Goal: Task Accomplishment & Management: Use online tool/utility

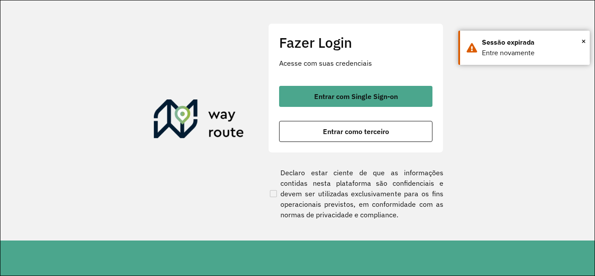
click at [319, 108] on div "Entrar com Single Sign-on Entrar como terceiro" at bounding box center [355, 114] width 153 height 56
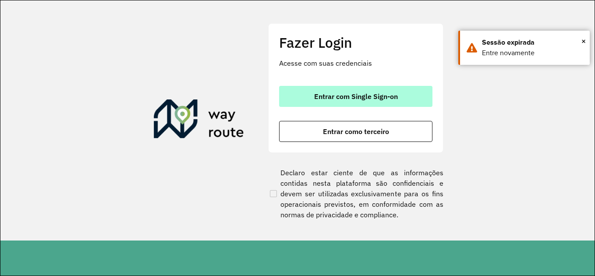
click at [309, 102] on button "Entrar com Single Sign-on" at bounding box center [355, 96] width 153 height 21
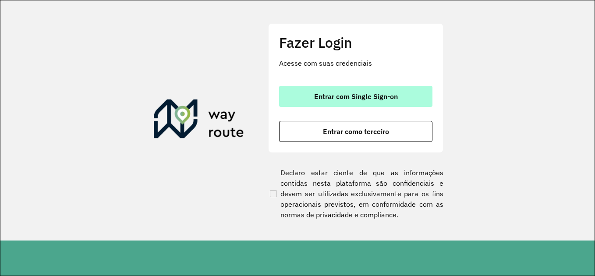
click at [349, 102] on button "Entrar com Single Sign-on" at bounding box center [355, 96] width 153 height 21
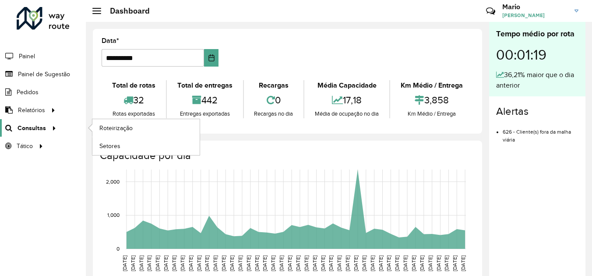
click at [27, 133] on link "Consultas" at bounding box center [29, 128] width 59 height 18
click at [117, 128] on span "Roteirização" at bounding box center [116, 127] width 35 height 9
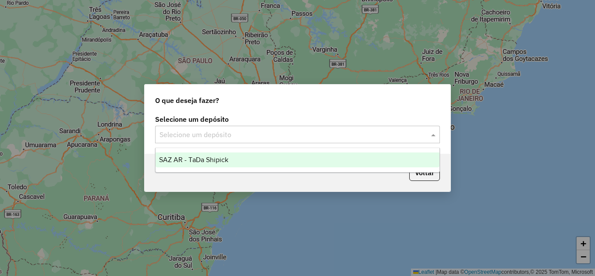
type input "*"
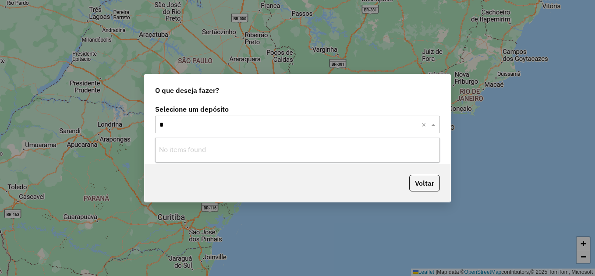
click at [263, 130] on div "Selecione um depósito × SAZ AR - TaDa Shipick * ×" at bounding box center [297, 125] width 285 height 18
click at [216, 126] on input "*" at bounding box center [288, 125] width 258 height 11
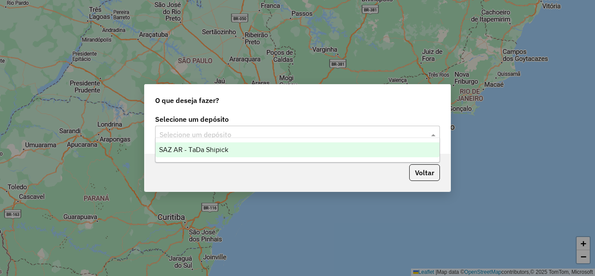
click at [212, 154] on div "SAZ AR - TaDa Shipick" at bounding box center [297, 149] width 284 height 15
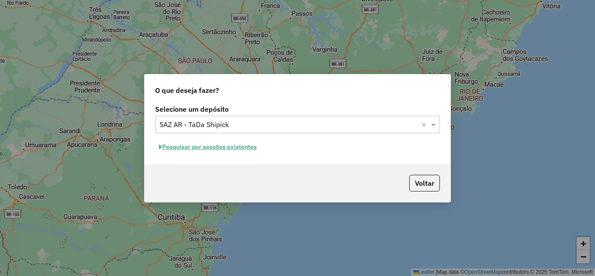
click at [197, 148] on button "Pesquisar por sessões existentes" at bounding box center [208, 147] width 106 height 14
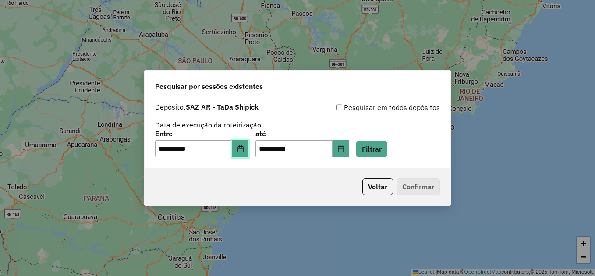
click at [242, 148] on button "Choose Date" at bounding box center [240, 149] width 17 height 18
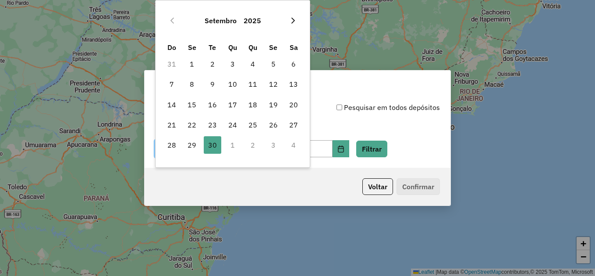
click at [289, 18] on icon "Next Month" at bounding box center [292, 20] width 7 height 7
click at [231, 66] on span "1" at bounding box center [233, 64] width 18 height 18
type input "**********"
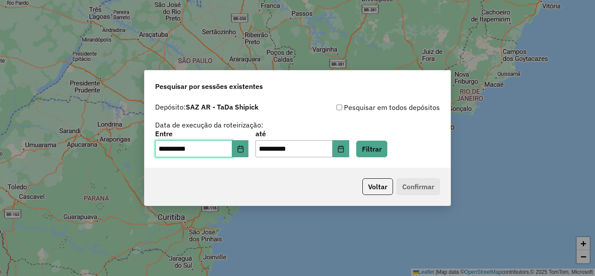
click at [231, 66] on span "1" at bounding box center [233, 64] width 18 height 18
click at [380, 155] on button "Filtrar" at bounding box center [371, 149] width 31 height 17
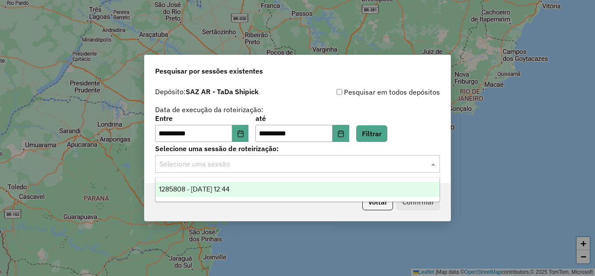
click at [228, 163] on input "text" at bounding box center [288, 164] width 258 height 11
click at [209, 188] on span "1285808 - 01/10/2025 12:44" at bounding box center [194, 188] width 71 height 7
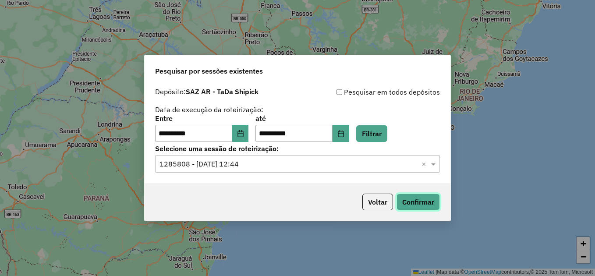
click at [406, 208] on button "Confirmar" at bounding box center [417, 202] width 43 height 17
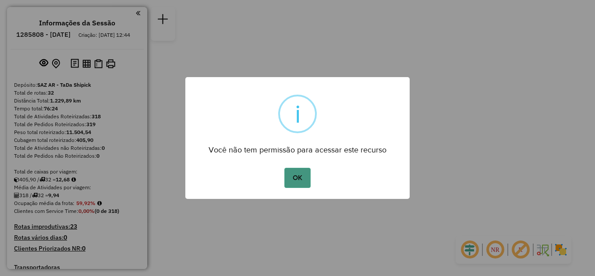
click at [290, 180] on button "OK" at bounding box center [297, 178] width 26 height 20
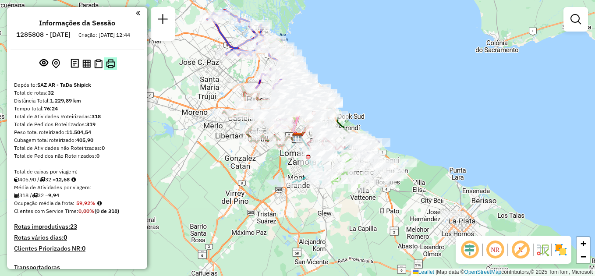
click at [112, 68] on img at bounding box center [110, 63] width 9 height 9
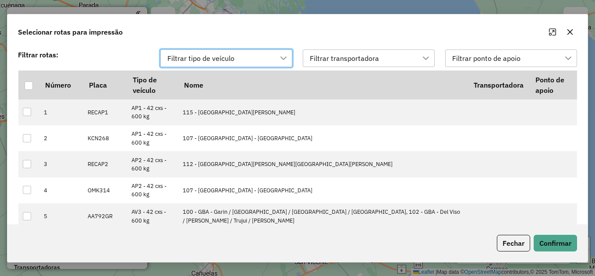
scroll to position [7, 40]
click at [52, 85] on th "Número" at bounding box center [61, 84] width 44 height 29
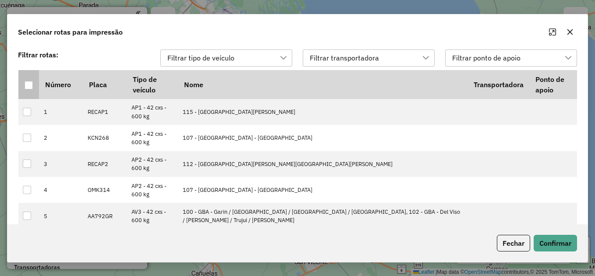
click at [34, 85] on th at bounding box center [28, 84] width 21 height 29
click at [36, 87] on th at bounding box center [28, 84] width 21 height 29
click at [34, 87] on th at bounding box center [28, 84] width 21 height 29
click at [33, 87] on th at bounding box center [28, 84] width 21 height 29
click at [31, 87] on div at bounding box center [29, 85] width 8 height 8
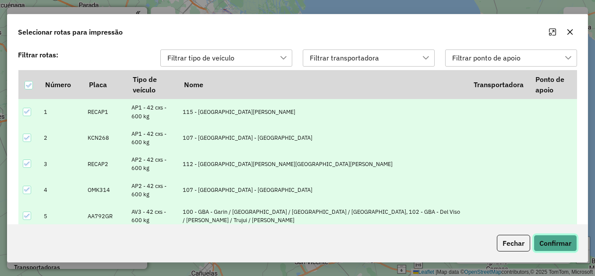
click at [553, 243] on button "Confirmar" at bounding box center [554, 243] width 43 height 17
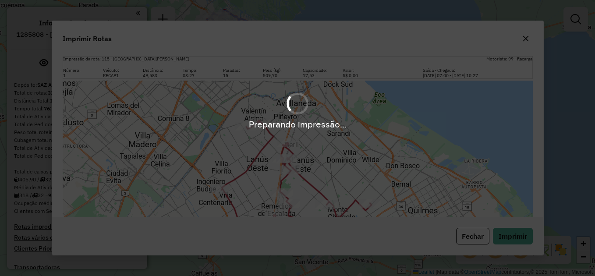
click at [510, 236] on div "Preparando impressão..." at bounding box center [297, 138] width 595 height 276
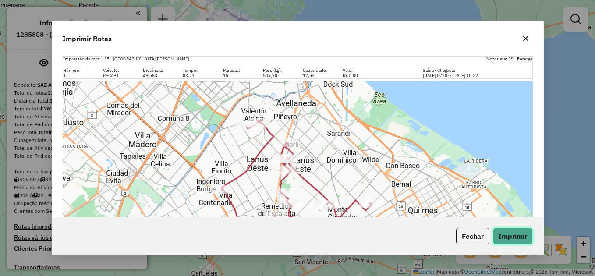
click at [510, 231] on button "Imprimir" at bounding box center [513, 236] width 40 height 17
click at [486, 164] on div "Leaflet | Map data © OpenStreetMap contributors,© 2025 TomTom, Microsoft" at bounding box center [298, 179] width 470 height 197
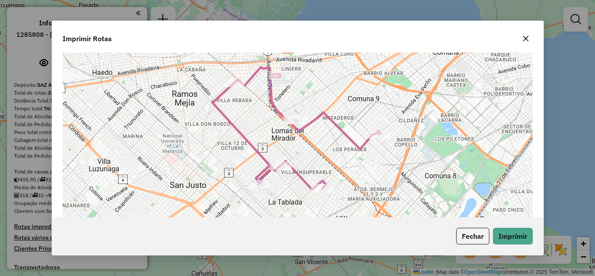
scroll to position [9152, 0]
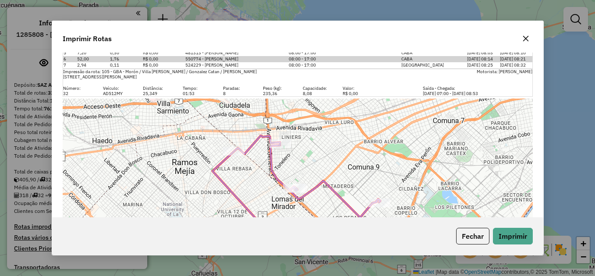
click at [197, 113] on div "Leaflet | Map data © OpenStreetMap contributors,© 2025 TomTom, Microsoft" at bounding box center [298, 197] width 470 height 197
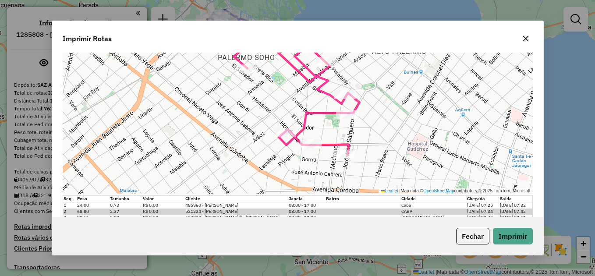
scroll to position [8932, 0]
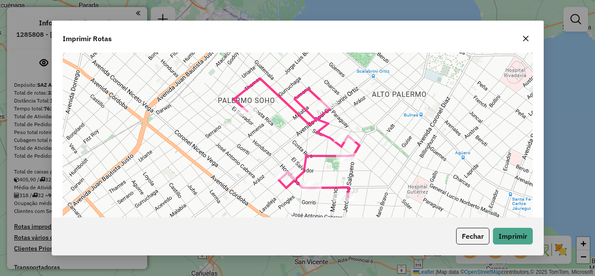
click at [528, 33] on button "button" at bounding box center [525, 39] width 14 height 14
